Goal: Task Accomplishment & Management: Manage account settings

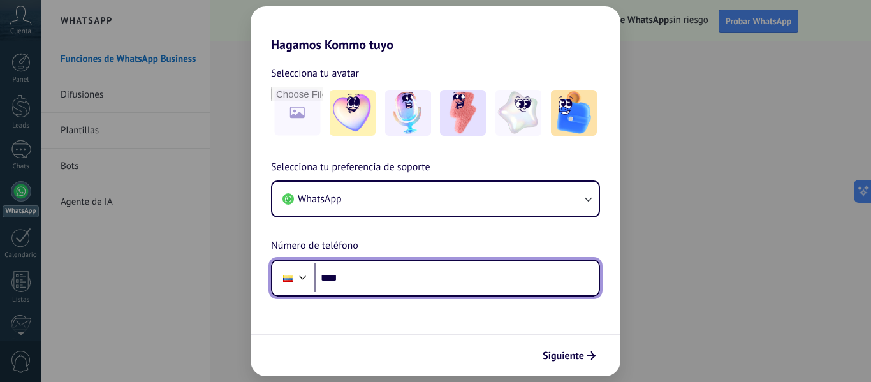
click at [409, 285] on input "****" at bounding box center [457, 277] width 285 height 29
type input "**********"
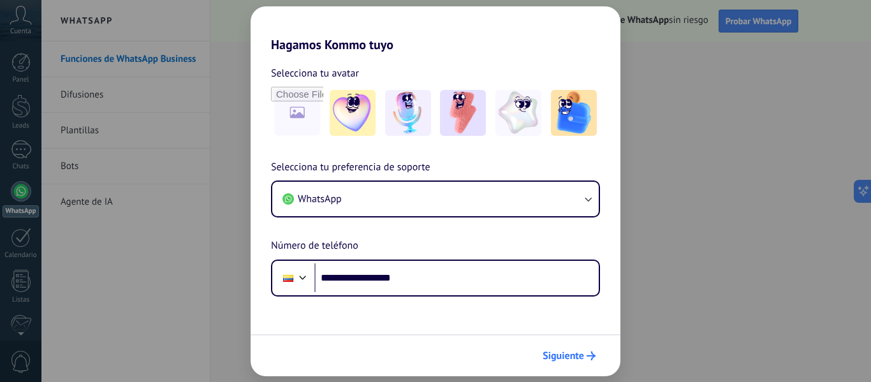
click at [570, 353] on span "Siguiente" at bounding box center [563, 356] width 41 height 9
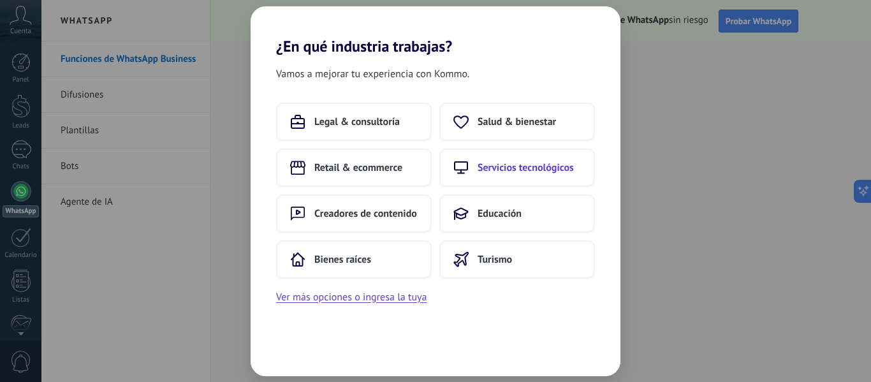
click at [518, 171] on span "Servicios tecnológicos" at bounding box center [526, 167] width 96 height 13
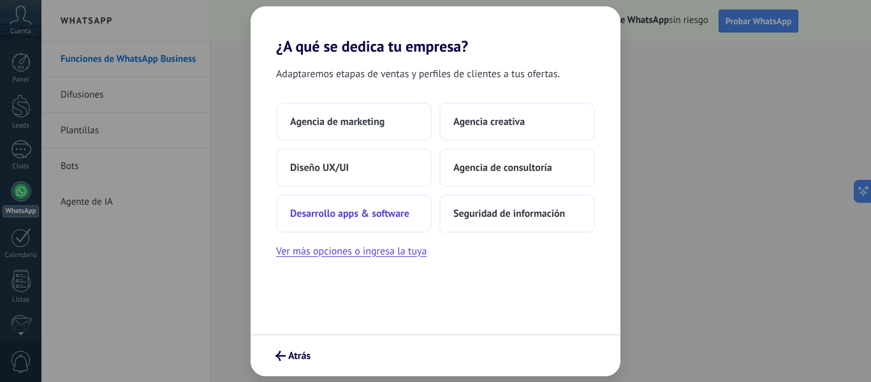
click at [374, 212] on span "Desarrollo apps & software" at bounding box center [349, 213] width 119 height 13
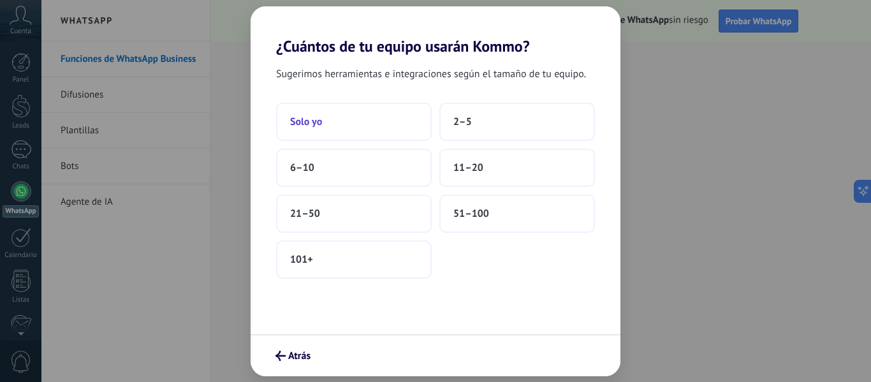
click at [297, 119] on span "Solo yo" at bounding box center [306, 121] width 32 height 13
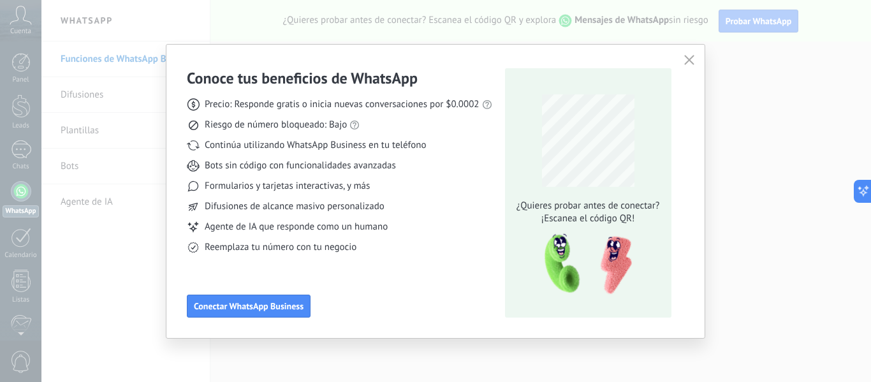
click at [693, 60] on icon "button" at bounding box center [690, 60] width 10 height 10
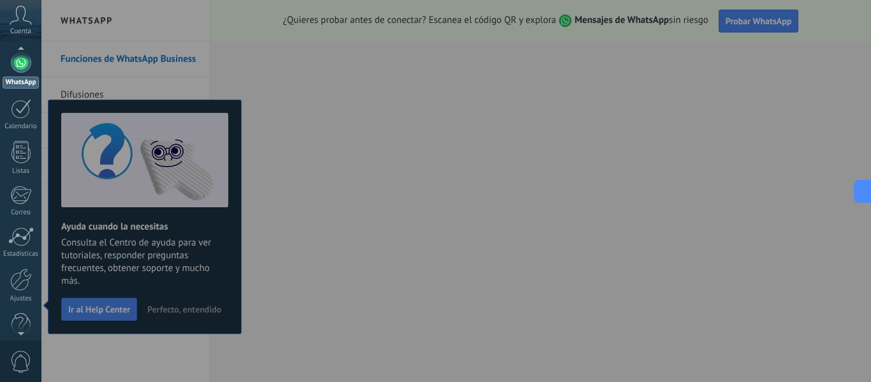
scroll to position [149, 0]
click at [17, 255] on div at bounding box center [21, 260] width 22 height 22
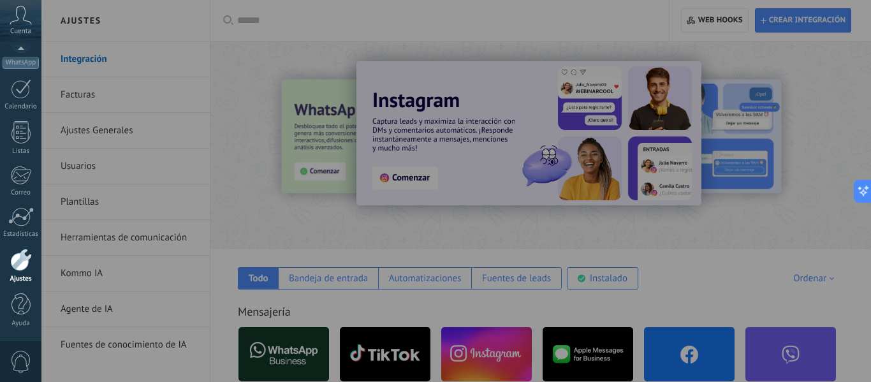
click at [658, 54] on div at bounding box center [476, 191] width 871 height 382
click at [864, 193] on icon at bounding box center [858, 190] width 13 height 13
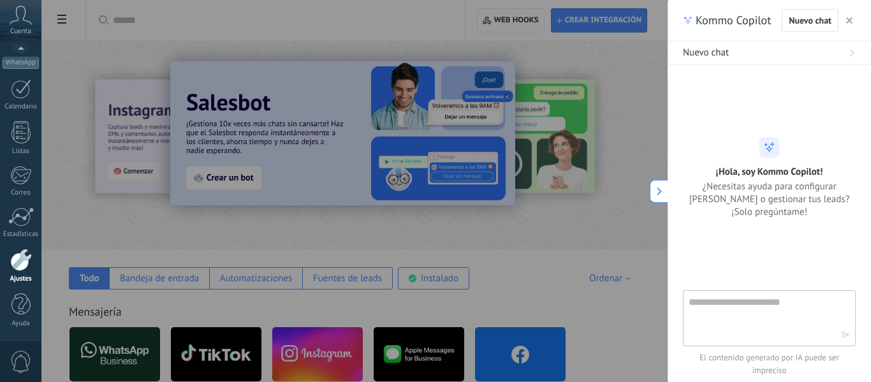
click at [850, 21] on use "button" at bounding box center [850, 20] width 6 height 6
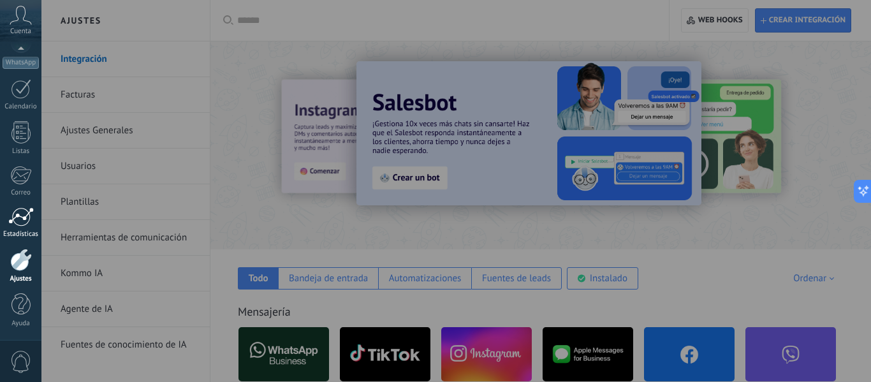
click at [19, 222] on div at bounding box center [21, 216] width 26 height 19
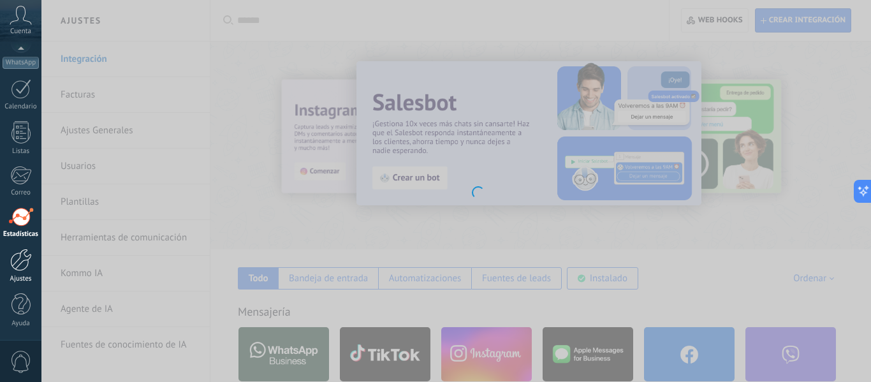
click at [14, 266] on div at bounding box center [21, 260] width 22 height 22
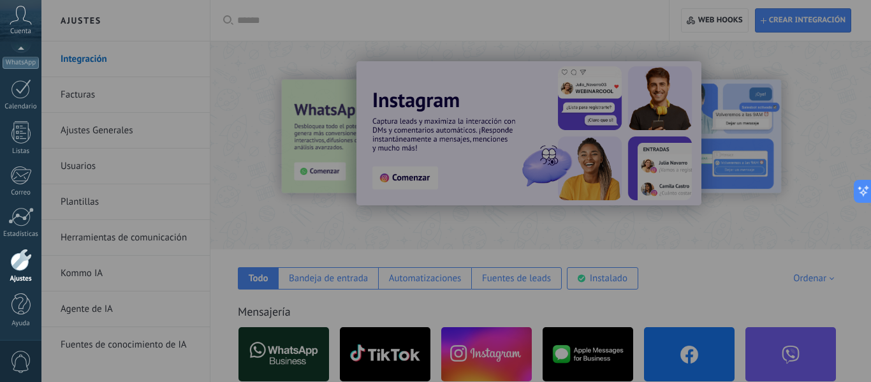
click at [651, 201] on div at bounding box center [476, 191] width 871 height 382
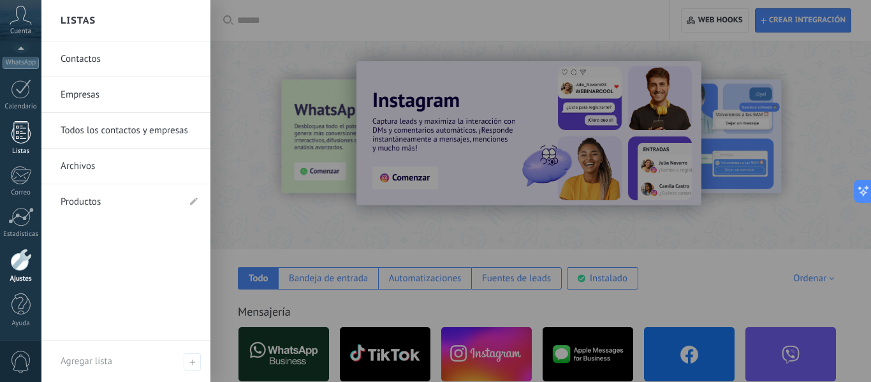
click at [17, 142] on div at bounding box center [20, 132] width 19 height 22
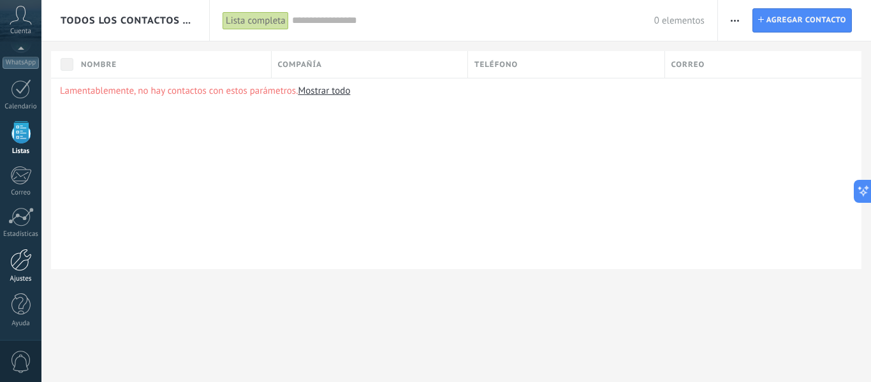
click at [22, 270] on div at bounding box center [21, 260] width 22 height 22
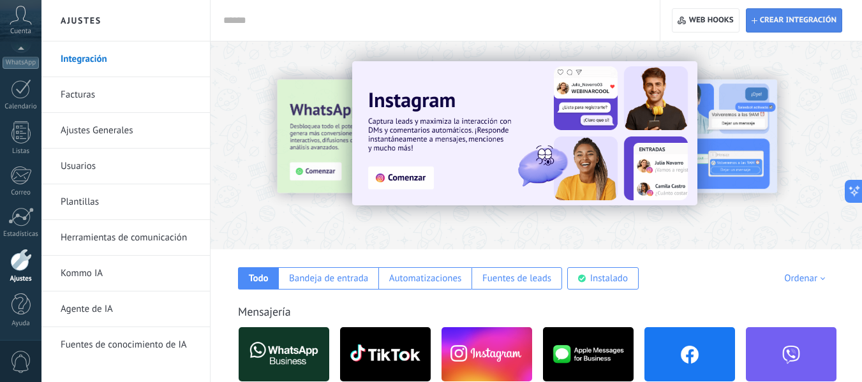
click at [797, 22] on span "Crear integración" at bounding box center [798, 20] width 77 height 10
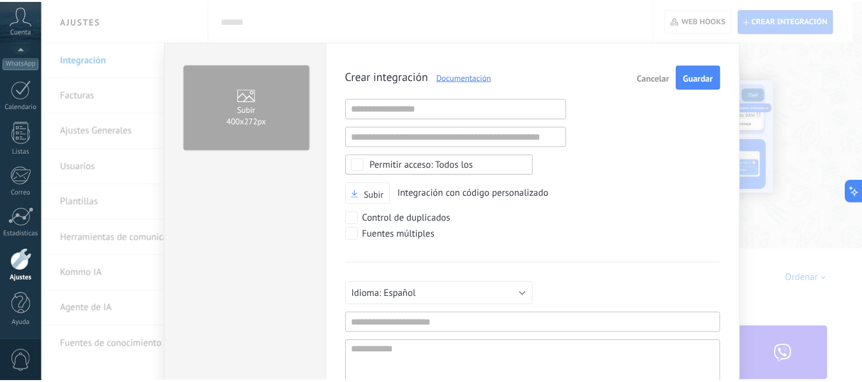
scroll to position [12, 0]
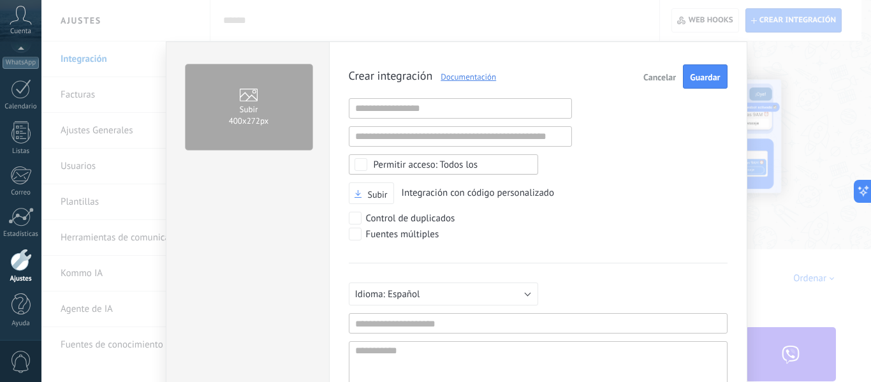
click at [451, 78] on link "Documentación" at bounding box center [465, 76] width 64 height 11
click at [760, 63] on div "Subir 400х272px Crear integración Documentación Cancelar Guardar URL inválida U…" at bounding box center [456, 191] width 830 height 382
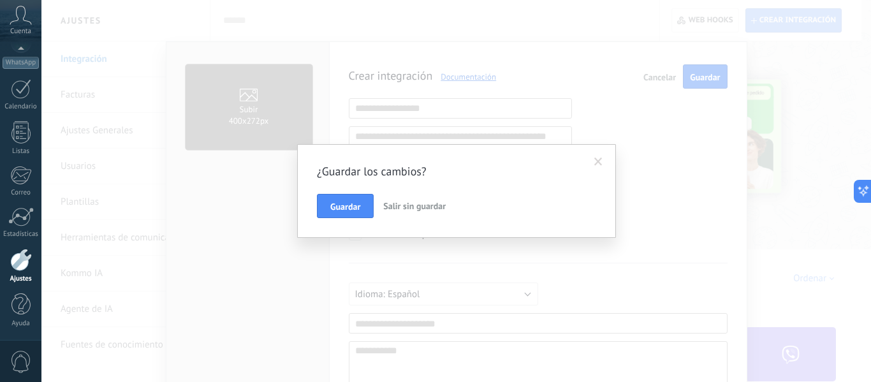
click at [411, 211] on span "Salir sin guardar" at bounding box center [414, 205] width 63 height 11
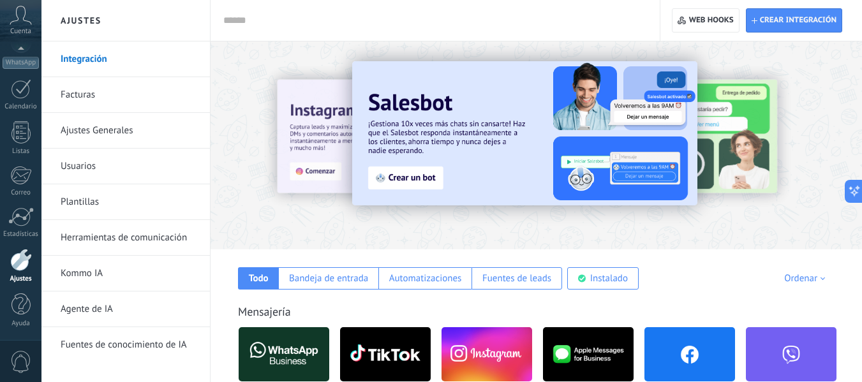
click at [773, 4] on div "Crear integración Web hooks 0" at bounding box center [761, 20] width 202 height 41
click at [771, 21] on span "Crear integración" at bounding box center [798, 20] width 77 height 10
type textarea "**********"
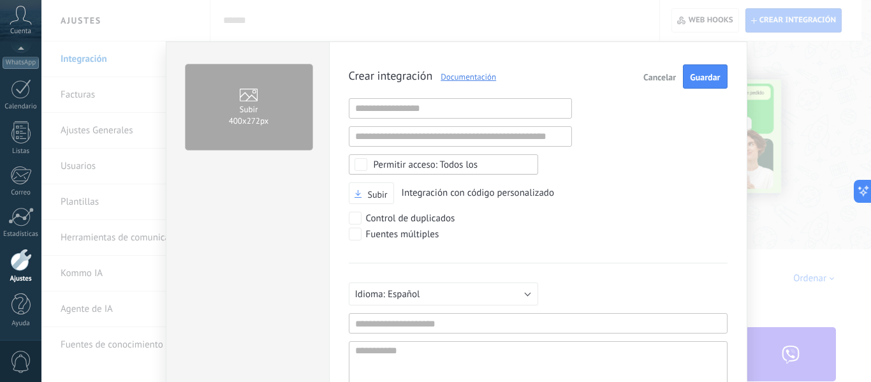
click at [761, 75] on div "Subir 400х272px Crear integración Documentación Cancelar Guardar URL inválida U…" at bounding box center [456, 191] width 830 height 382
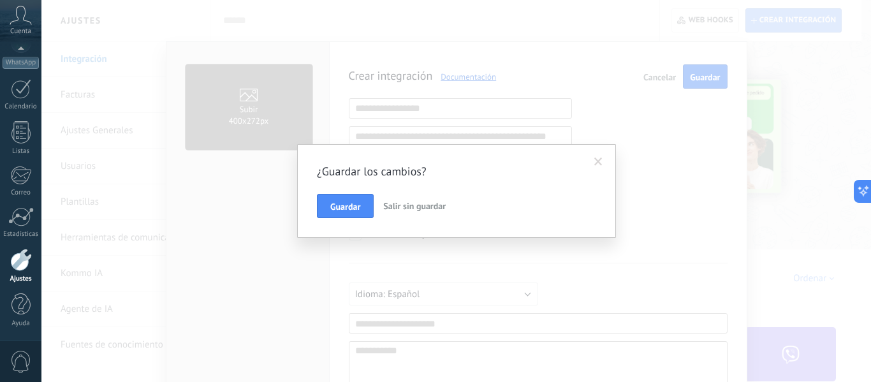
click at [397, 210] on span "Salir sin guardar" at bounding box center [414, 205] width 63 height 11
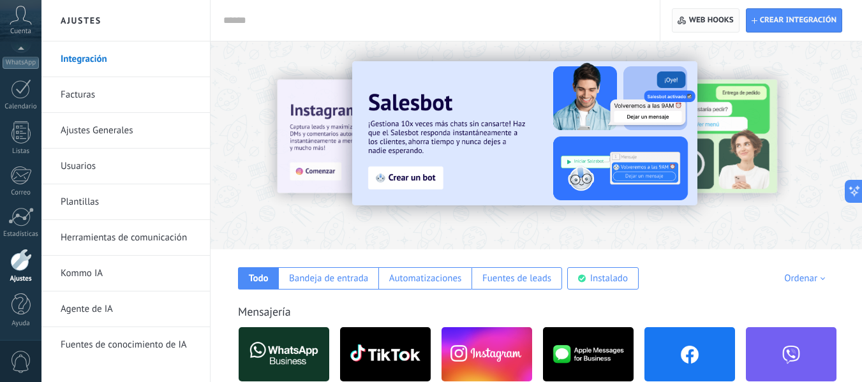
click at [680, 24] on icon "button" at bounding box center [682, 21] width 9 height 8
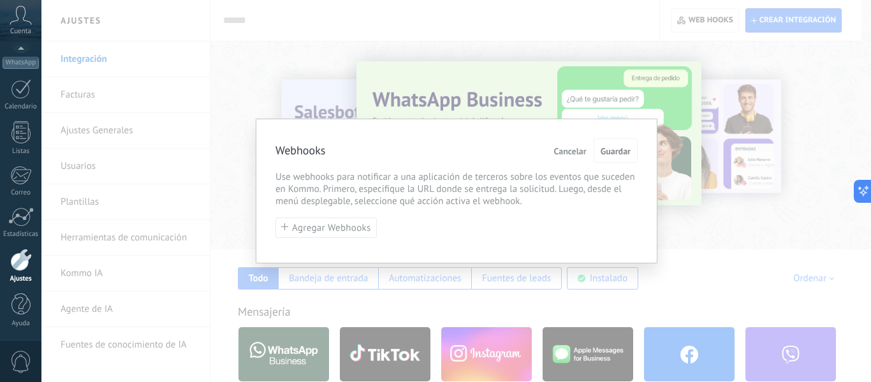
click at [566, 149] on span "Cancelar" at bounding box center [570, 151] width 33 height 9
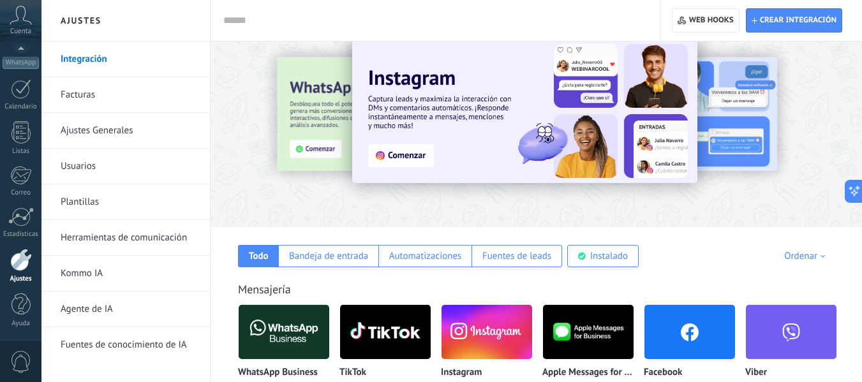
scroll to position [0, 0]
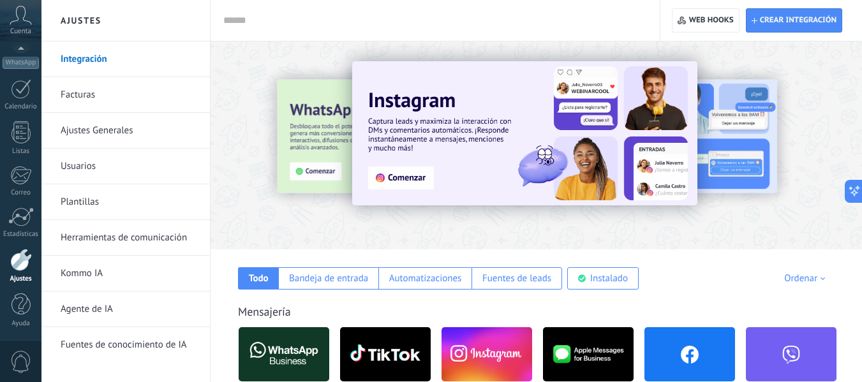
click at [86, 211] on link "Plantillas" at bounding box center [129, 202] width 137 height 36
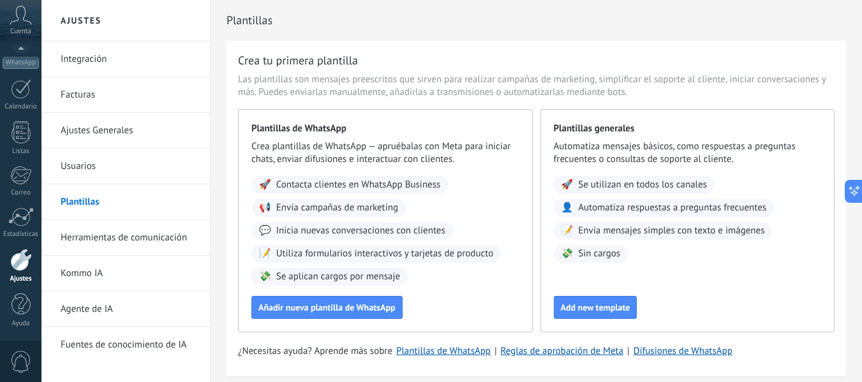
click at [98, 278] on link "Kommo IA" at bounding box center [129, 274] width 137 height 36
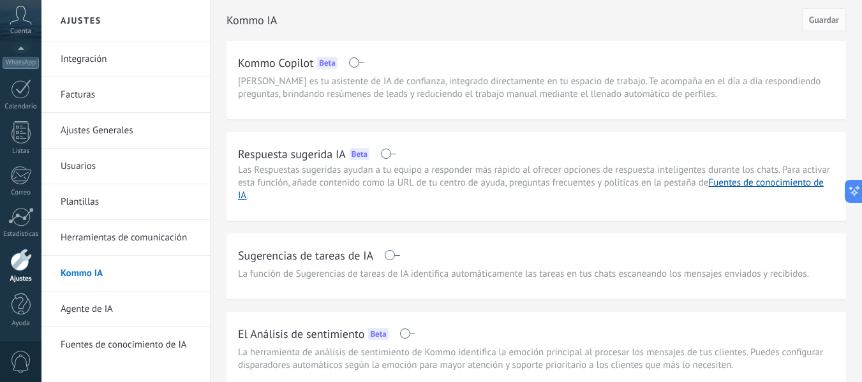
click at [98, 309] on link "Agente de IA" at bounding box center [129, 310] width 137 height 36
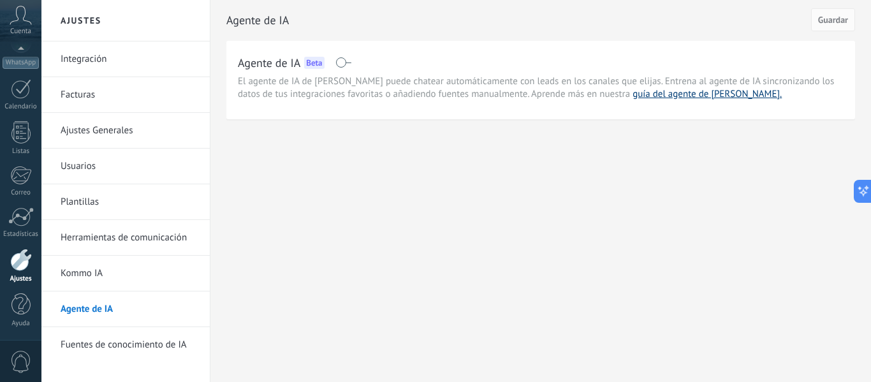
click at [648, 96] on link "guía del agente de [PERSON_NAME]." at bounding box center [707, 94] width 149 height 12
click at [74, 204] on link "Plantillas" at bounding box center [129, 202] width 137 height 36
